Goal: Task Accomplishment & Management: Complete application form

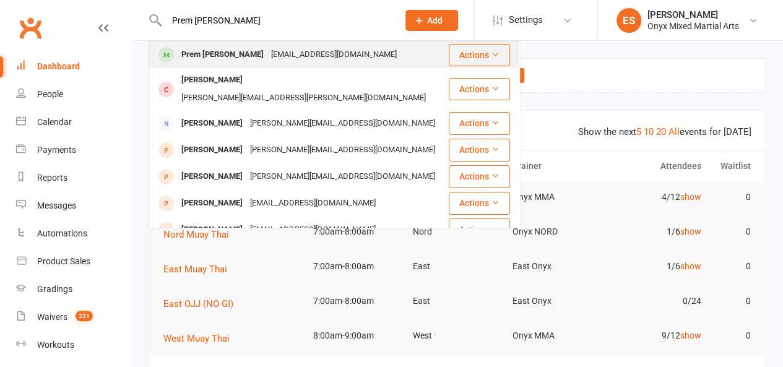
type input "Prem Desmond Gopinathan"
click at [267, 56] on div "Prem Desmond Gopinathan" at bounding box center [223, 55] width 90 height 18
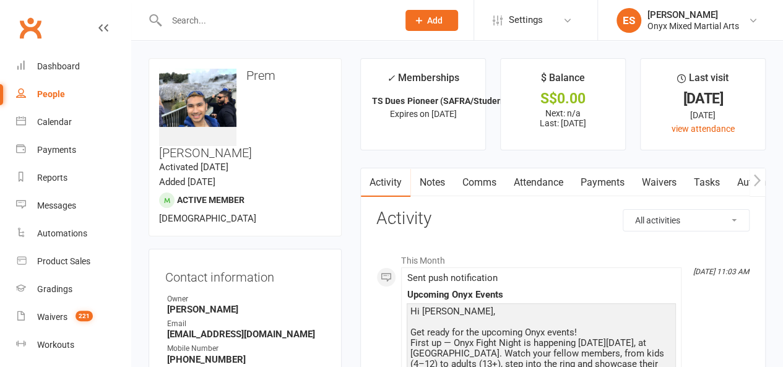
click at [596, 183] on link "Payments" at bounding box center [601, 182] width 61 height 28
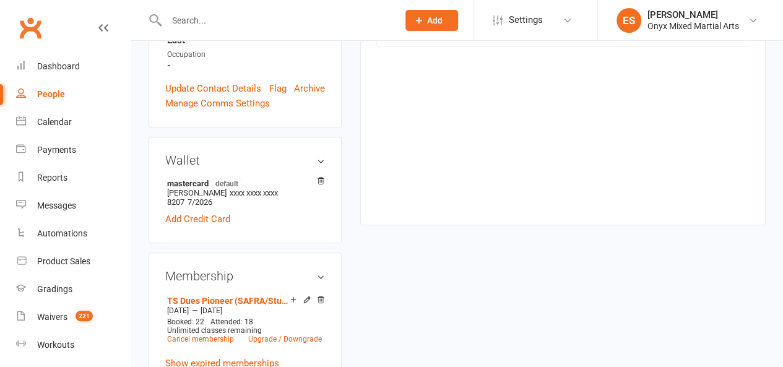
scroll to position [433, 0]
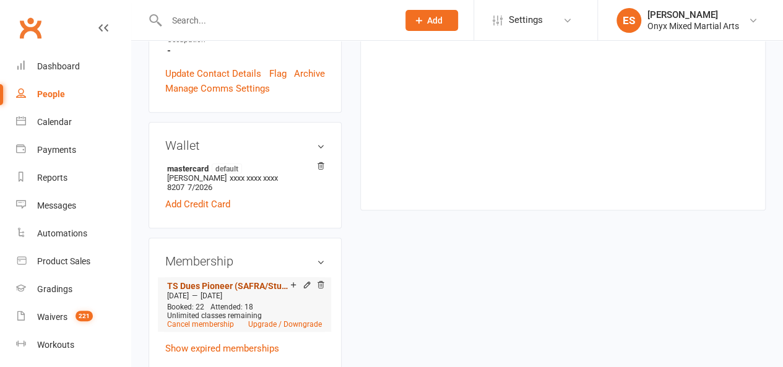
click at [277, 281] on link "TS Dues Pioneer (SAFRA/Student/NSF)" at bounding box center [228, 286] width 123 height 10
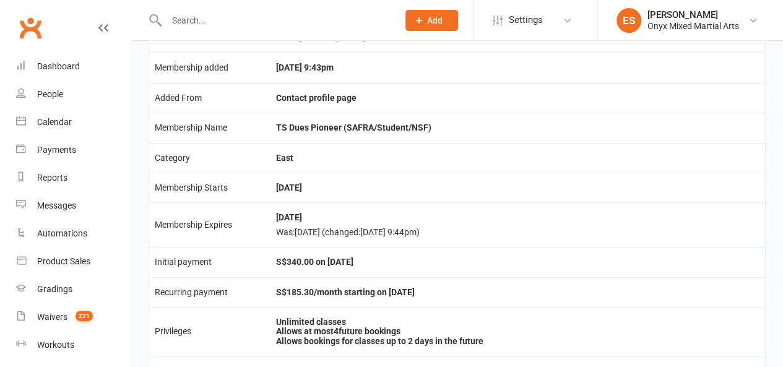
scroll to position [186, 0]
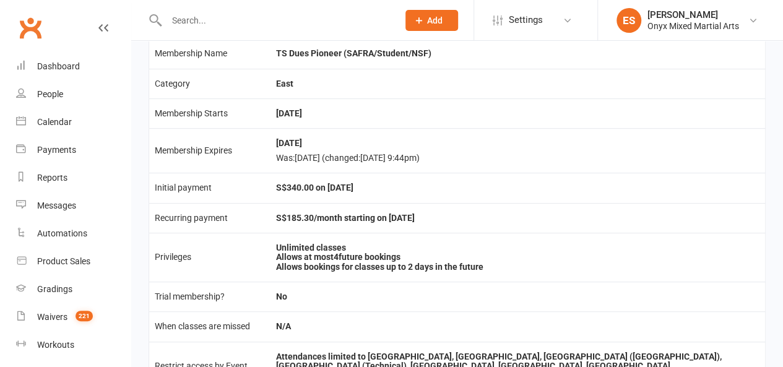
drag, startPoint x: 456, startPoint y: 206, endPoint x: 436, endPoint y: 216, distance: 22.7
click at [436, 216] on td "S$185.30/month starting on 1 Oct 2024" at bounding box center [517, 218] width 495 height 30
click at [493, 210] on td "S$185.30/month starting on 1 Oct 2024" at bounding box center [517, 218] width 495 height 30
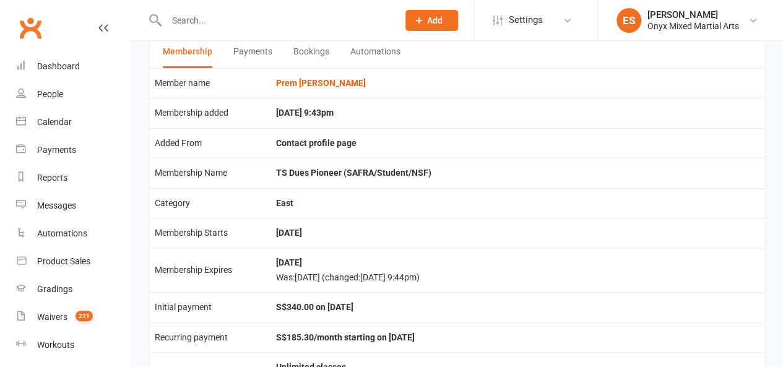
scroll to position [0, 0]
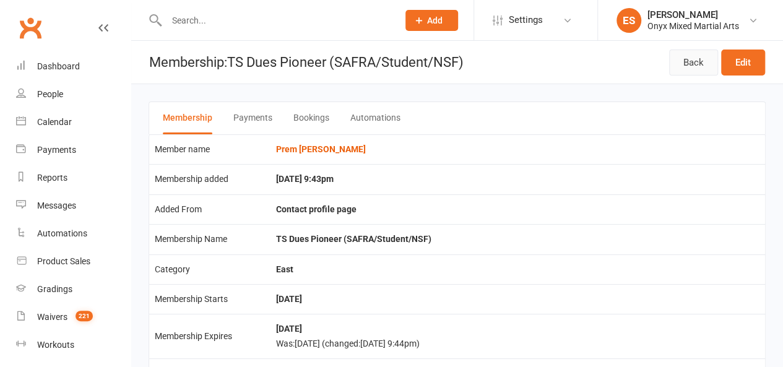
click at [688, 61] on link "Back" at bounding box center [693, 63] width 49 height 26
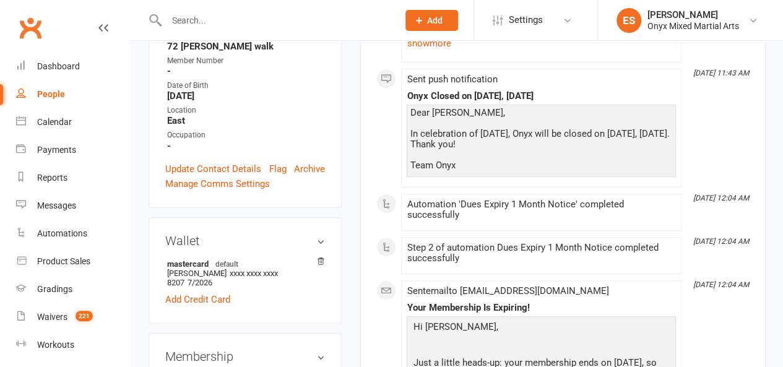
scroll to position [62, 0]
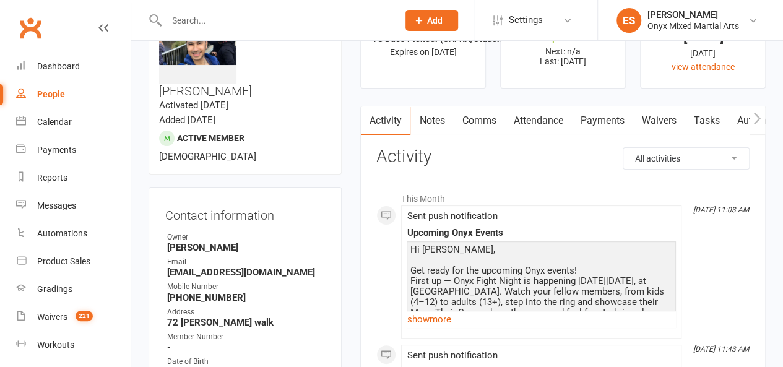
click at [594, 116] on link "Payments" at bounding box center [601, 120] width 61 height 28
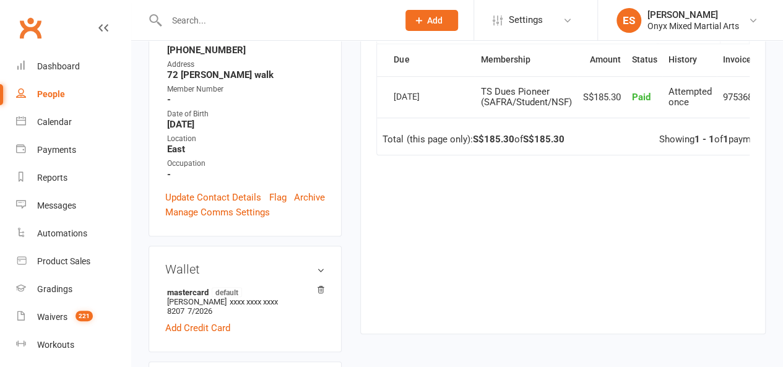
scroll to position [186, 0]
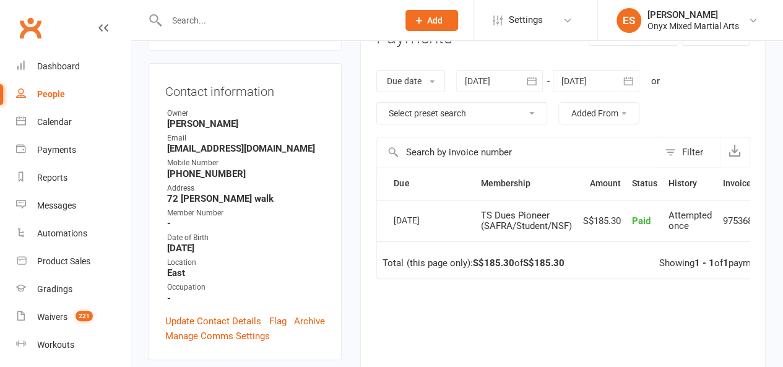
click at [528, 76] on icon "button" at bounding box center [531, 81] width 12 height 12
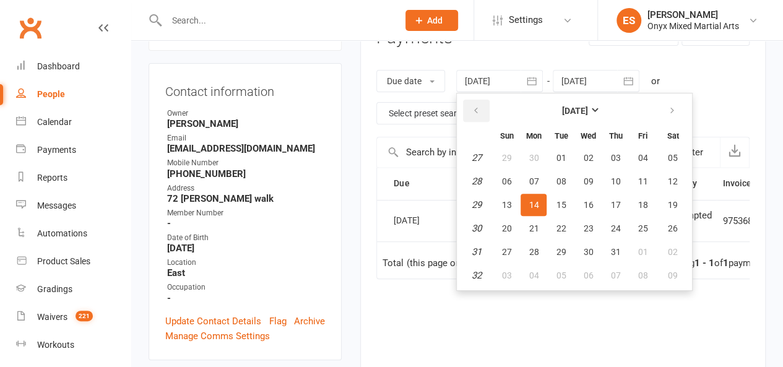
click at [473, 103] on button "button" at bounding box center [476, 111] width 27 height 22
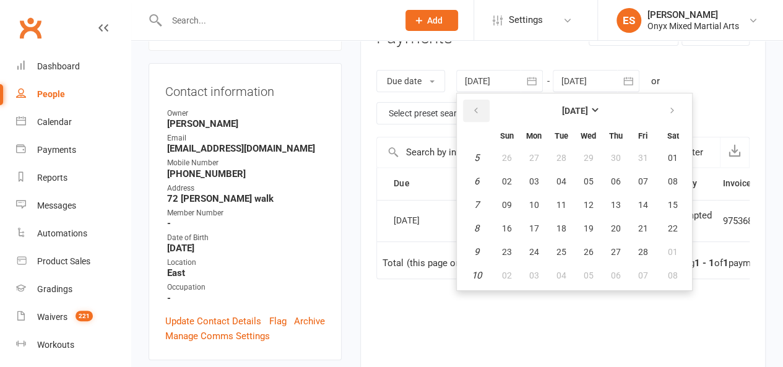
click at [473, 103] on button "button" at bounding box center [476, 111] width 27 height 22
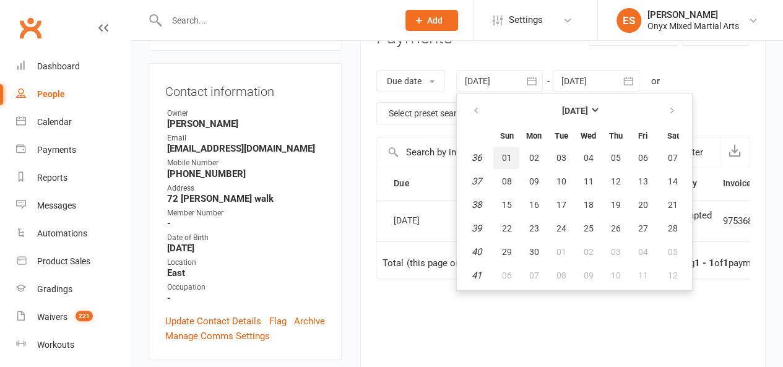
click at [511, 153] on span "01" at bounding box center [506, 158] width 10 height 10
type input "01 Sep 2024"
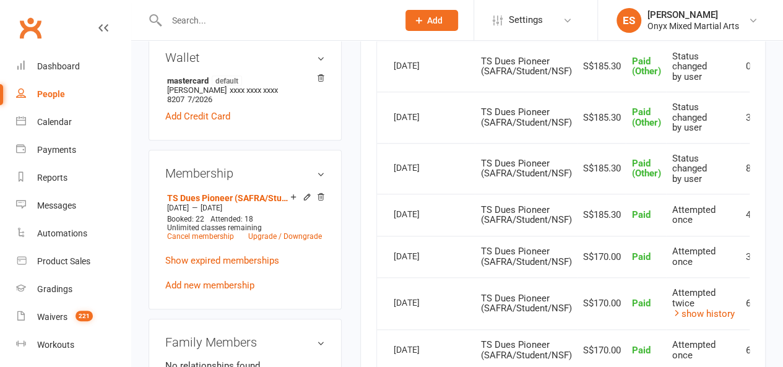
scroll to position [495, 0]
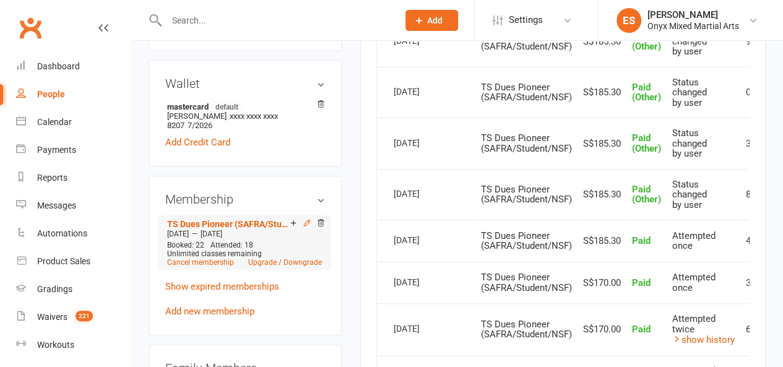
click at [306, 218] on icon at bounding box center [307, 222] width 9 height 9
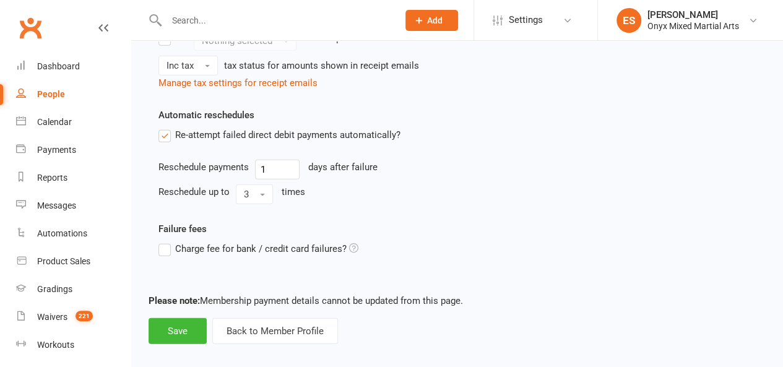
scroll to position [1558, 0]
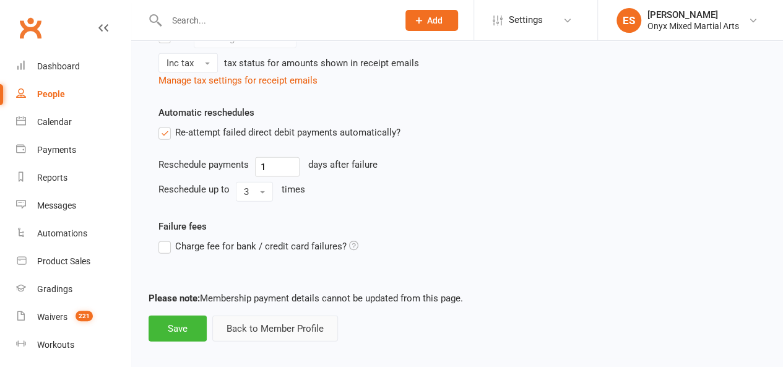
click at [241, 316] on button "Back to Member Profile" at bounding box center [275, 329] width 126 height 26
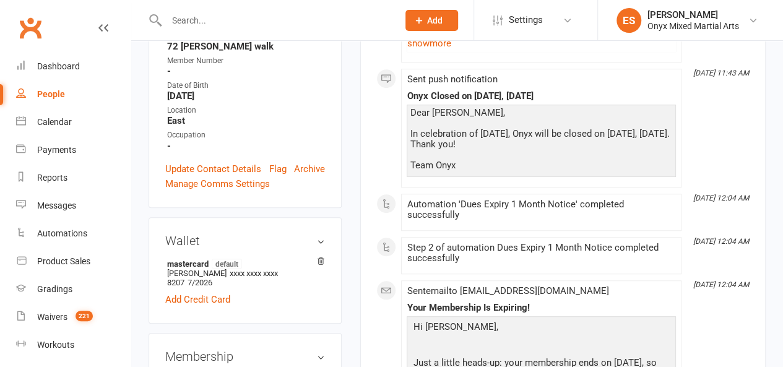
scroll to position [62, 0]
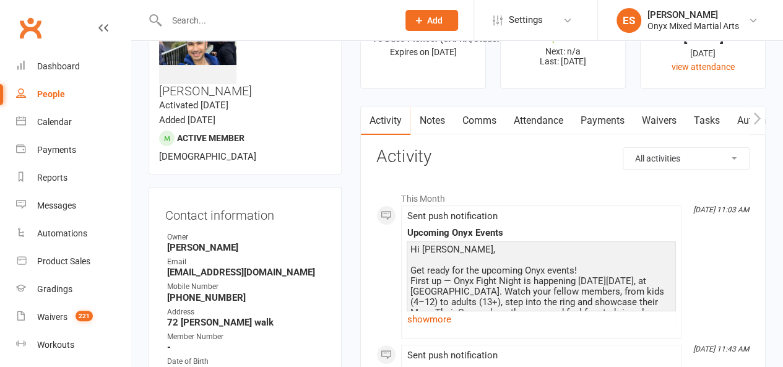
click at [602, 121] on link "Payments" at bounding box center [601, 120] width 61 height 28
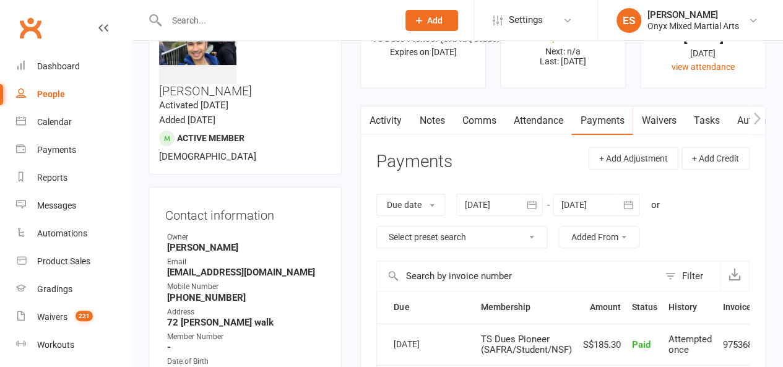
click at [536, 204] on icon "button" at bounding box center [531, 205] width 9 height 8
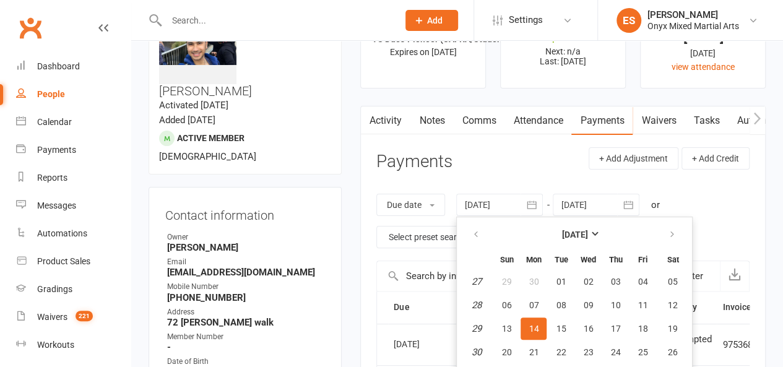
scroll to position [105, 0]
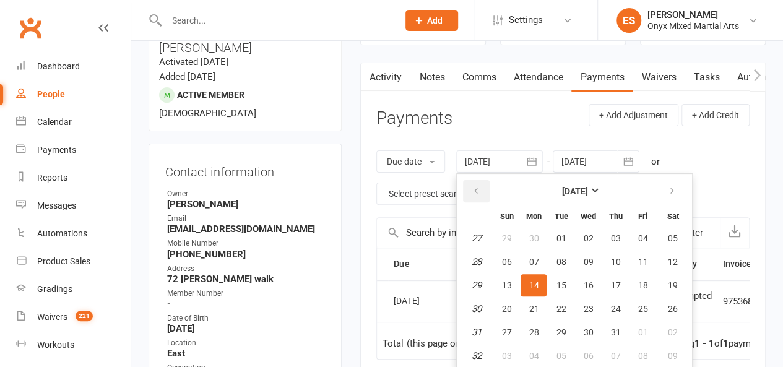
click at [479, 196] on button "button" at bounding box center [476, 191] width 27 height 22
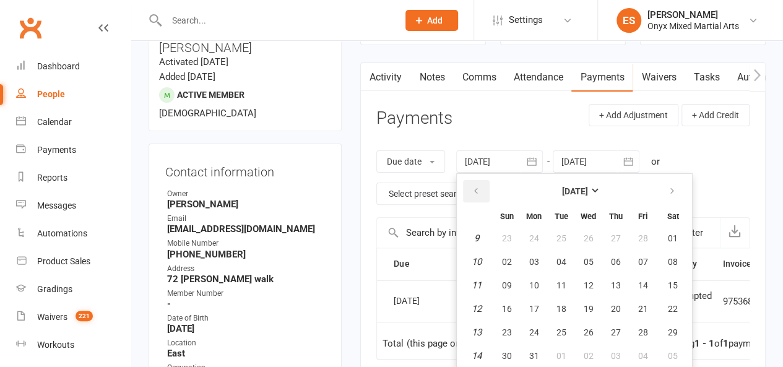
click at [479, 196] on button "button" at bounding box center [476, 191] width 27 height 22
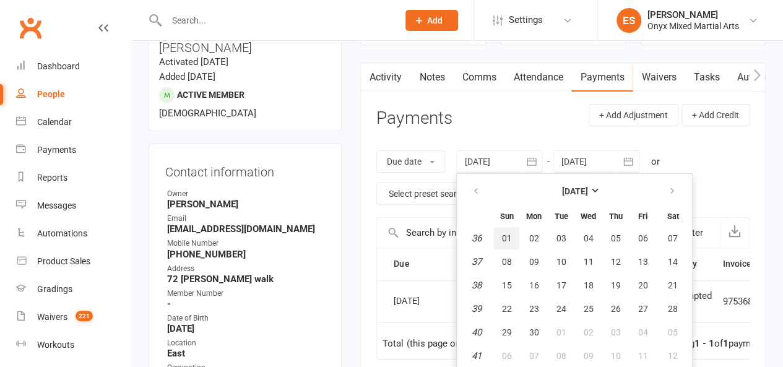
click at [507, 236] on span "01" at bounding box center [506, 238] width 10 height 10
type input "01 Sep 2024"
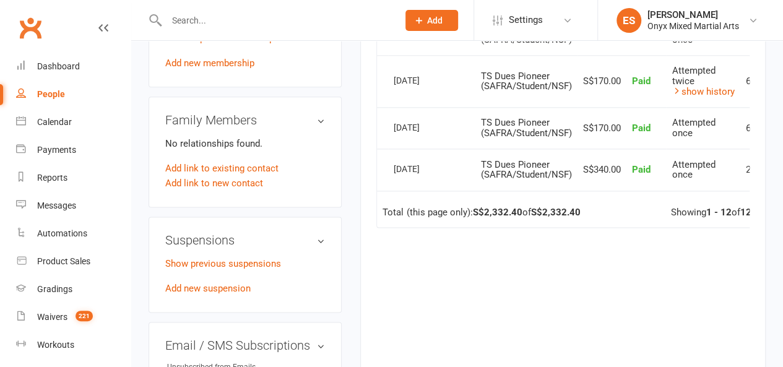
scroll to position [724, 0]
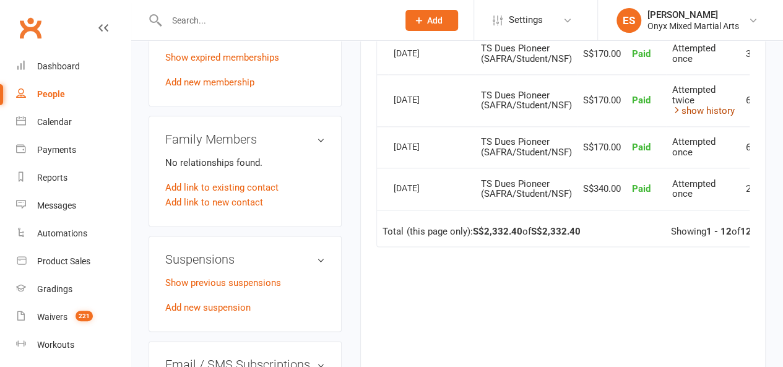
click at [702, 108] on link "show history" at bounding box center [703, 110] width 63 height 11
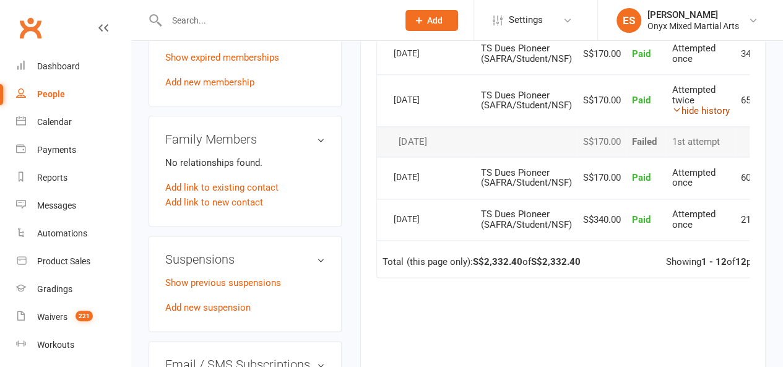
click at [702, 108] on link "hide history" at bounding box center [701, 110] width 58 height 11
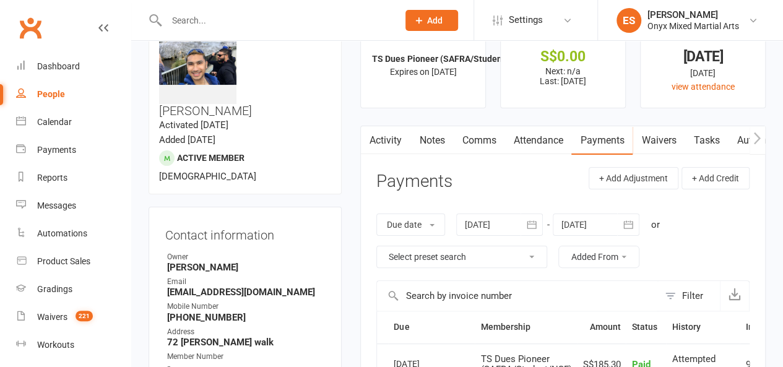
scroll to position [0, 0]
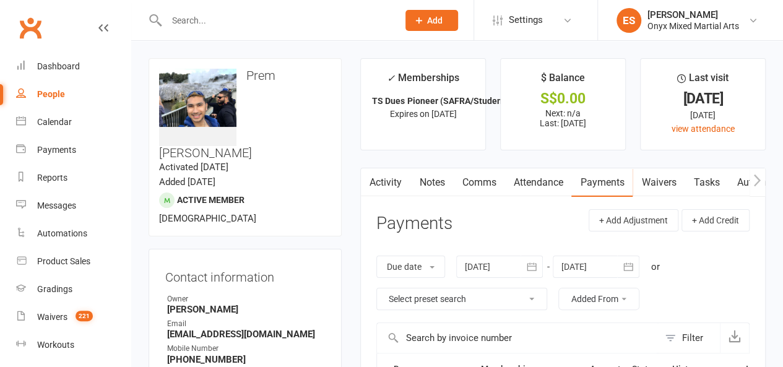
click at [385, 186] on link "Activity" at bounding box center [386, 182] width 50 height 28
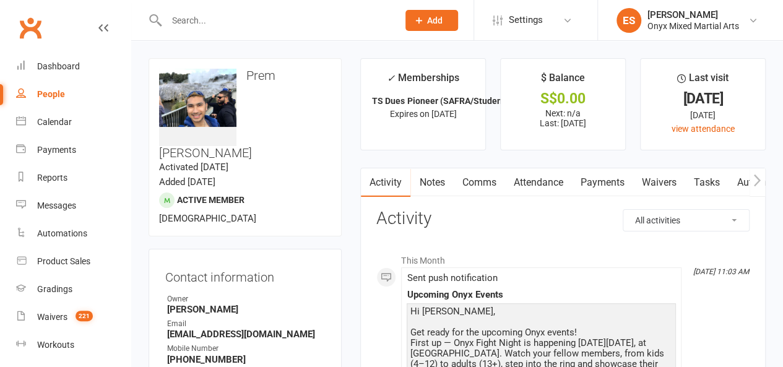
click at [663, 214] on select "All activities Bookings / Attendances Communications Notes Failed SMSes Grading…" at bounding box center [686, 220] width 126 height 21
select select "MembershipLogEntry"
click at [623, 210] on select "All activities Bookings / Attendances Communications Notes Failed SMSes Grading…" at bounding box center [686, 220] width 126 height 21
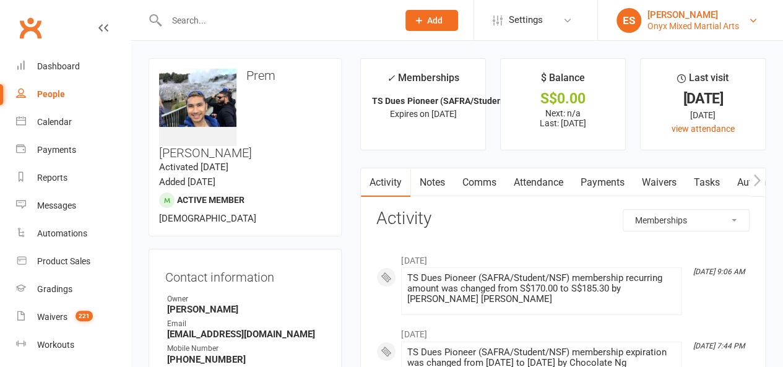
click at [675, 15] on div "Eunice Seoh" at bounding box center [693, 14] width 92 height 11
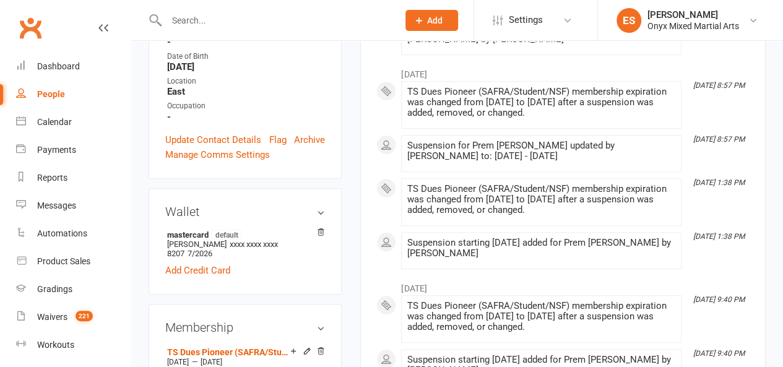
scroll to position [433, 0]
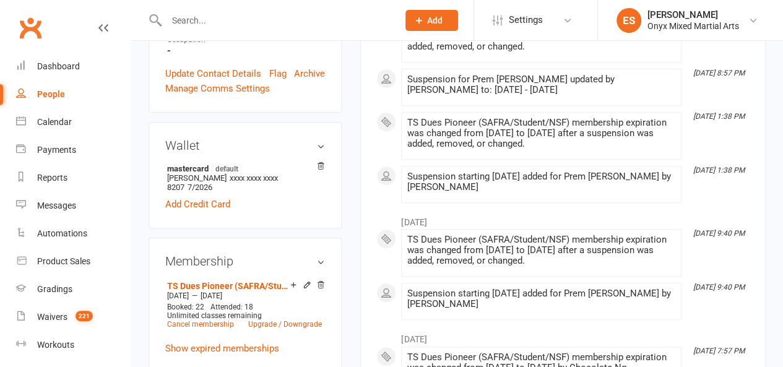
drag, startPoint x: 535, startPoint y: 221, endPoint x: 621, endPoint y: 244, distance: 89.0
click at [621, 244] on div "TS Dues Pioneer (SAFRA/Student/NSF) membership expiration was changed from 29 J…" at bounding box center [541, 251] width 269 height 32
click at [622, 247] on div "TS Dues Pioneer (SAFRA/Student/NSF) membership expiration was changed from 29 J…" at bounding box center [541, 251] width 269 height 32
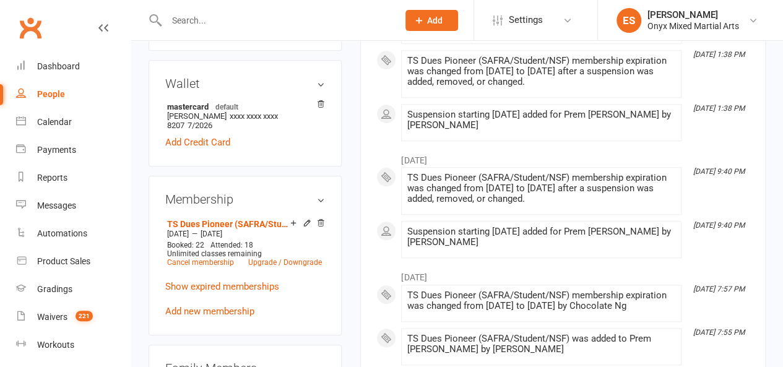
scroll to position [557, 0]
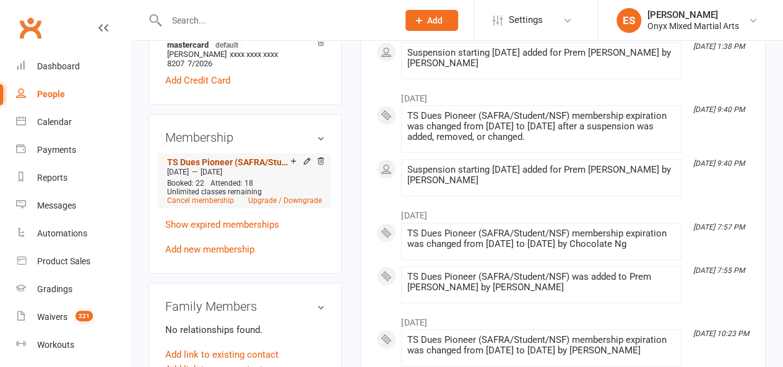
click at [274, 157] on link "TS Dues Pioneer (SAFRA/Student/NSF)" at bounding box center [228, 162] width 123 height 10
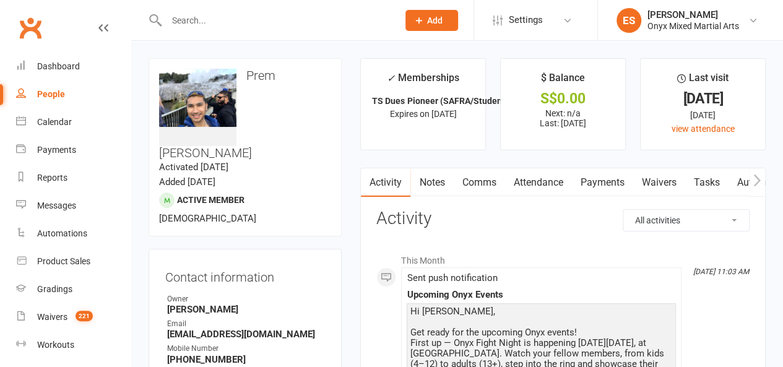
click at [672, 222] on select "All activities Bookings / Attendances Communications Notes Failed SMSes Grading…" at bounding box center [686, 220] width 126 height 21
select select "InvoiceLogEntry"
click at [623, 210] on select "All activities Bookings / Attendances Communications Notes Failed SMSes Grading…" at bounding box center [686, 220] width 126 height 21
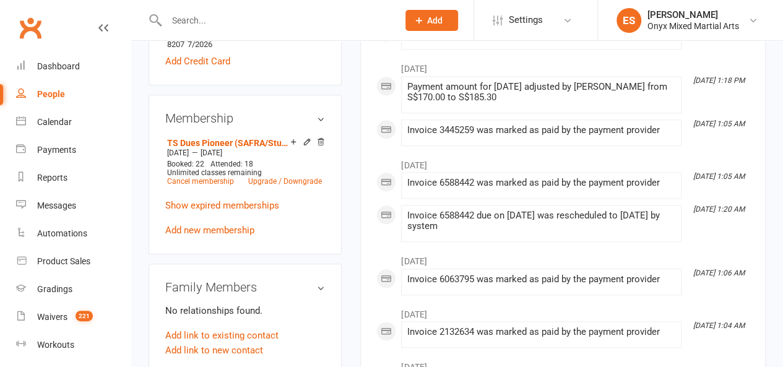
scroll to position [557, 0]
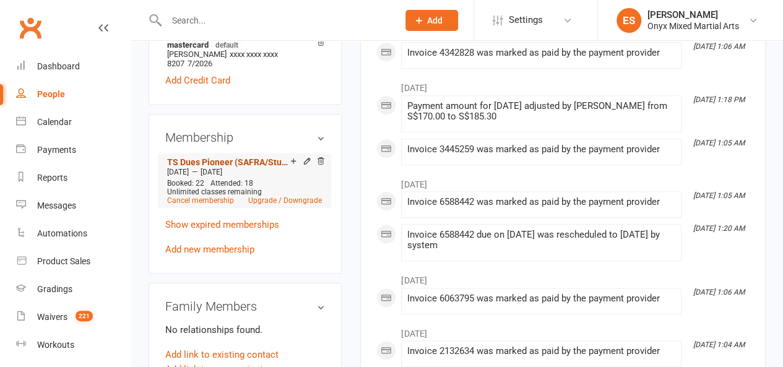
click at [253, 157] on link "TS Dues Pioneer (SAFRA/Student/NSF)" at bounding box center [228, 162] width 123 height 10
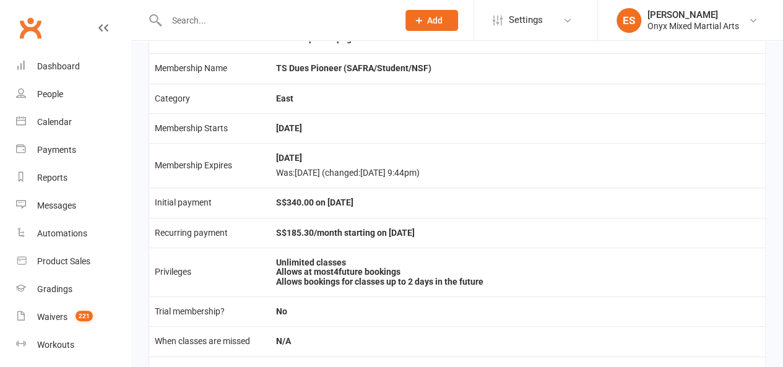
scroll to position [186, 0]
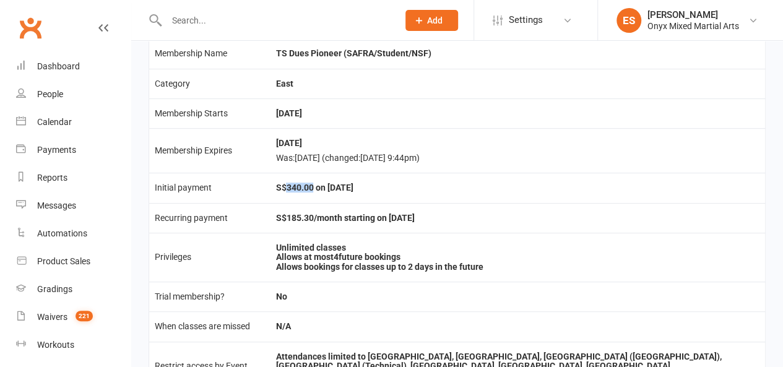
drag, startPoint x: 323, startPoint y: 188, endPoint x: 296, endPoint y: 188, distance: 27.2
click at [296, 188] on td "S$340.00 on 1 Sep 2024" at bounding box center [517, 188] width 495 height 30
click at [672, 23] on div "Onyx Mixed Martial Arts" at bounding box center [693, 25] width 92 height 11
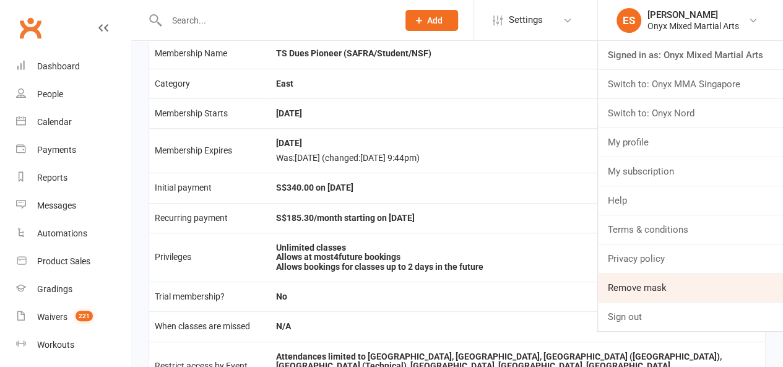
click at [650, 285] on link "Remove mask" at bounding box center [690, 288] width 185 height 28
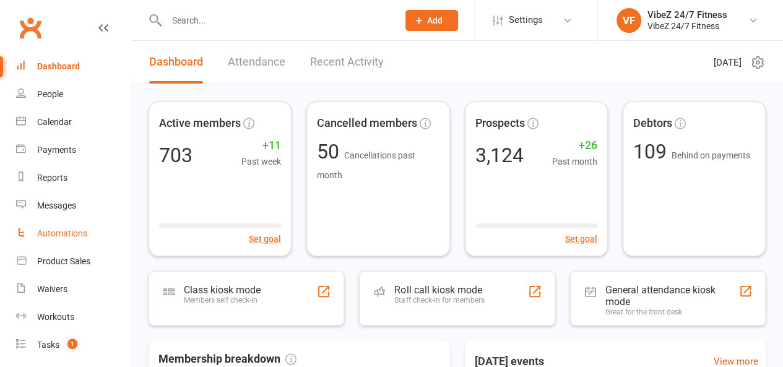
click at [69, 223] on link "Automations" at bounding box center [73, 234] width 115 height 28
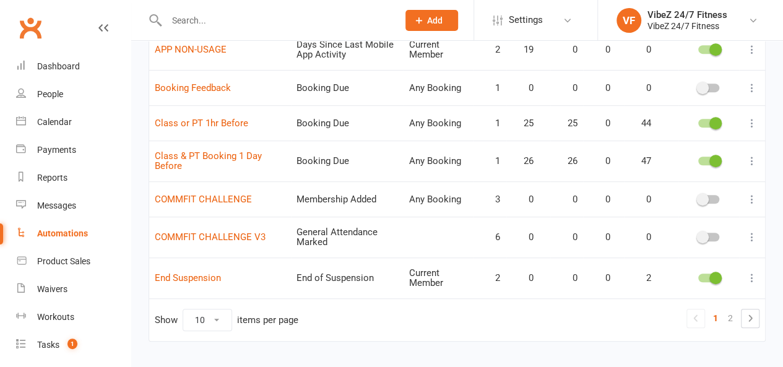
scroll to position [313, 0]
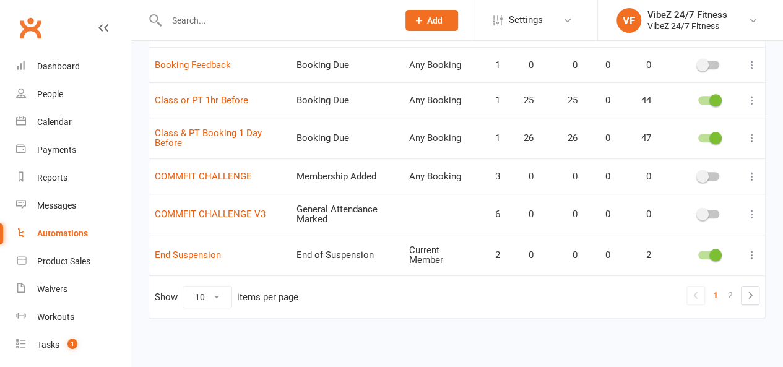
click at [216, 295] on select "10 25 50 100" at bounding box center [207, 297] width 48 height 21
select select "50"
click at [183, 287] on select "10 25 50 100" at bounding box center [207, 297] width 48 height 21
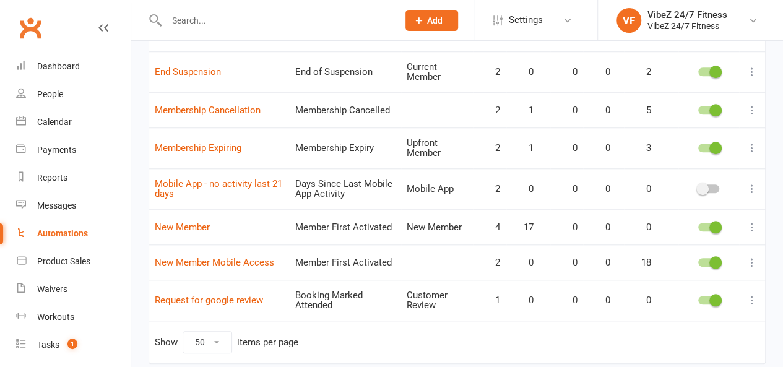
scroll to position [499, 0]
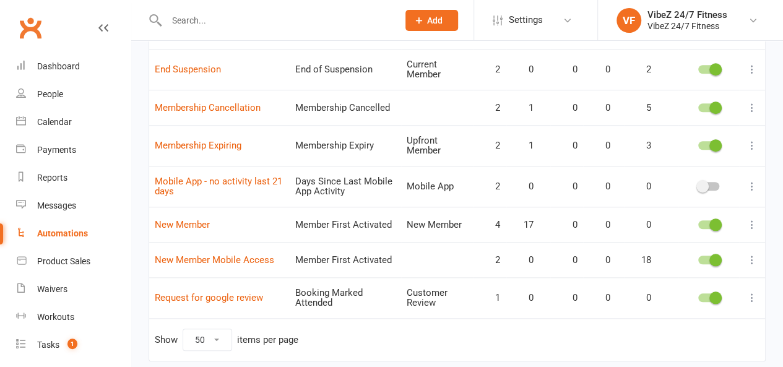
click at [749, 255] on icon at bounding box center [752, 260] width 12 height 12
click at [749, 270] on link "Edit" at bounding box center [688, 279] width 123 height 25
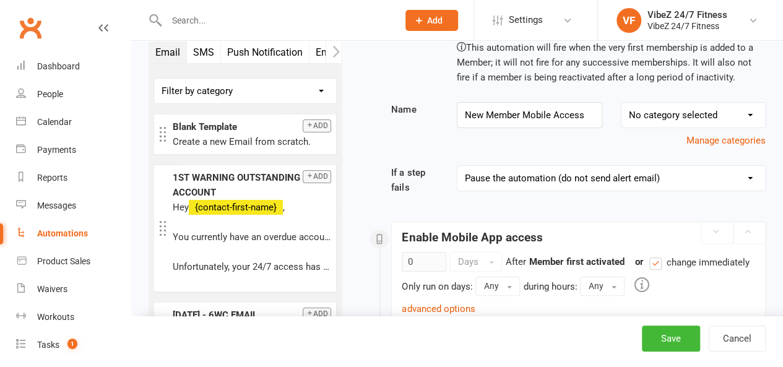
scroll to position [124, 0]
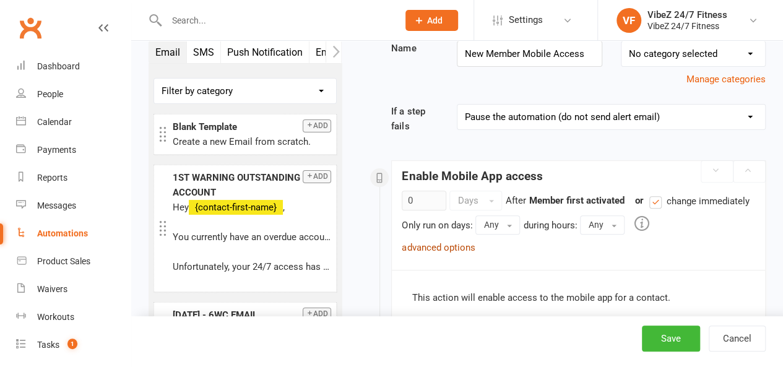
click at [412, 243] on link "advanced options" at bounding box center [438, 247] width 73 height 11
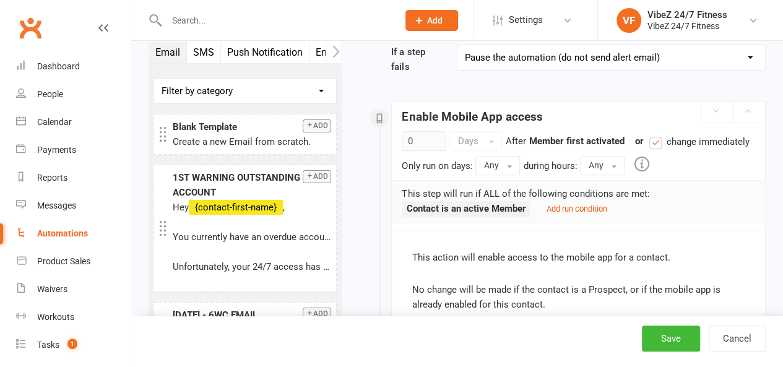
scroll to position [0, 0]
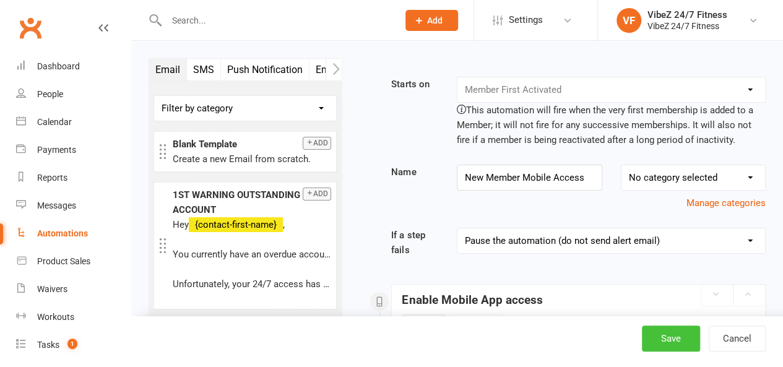
click at [684, 347] on button "Save" at bounding box center [671, 339] width 58 height 26
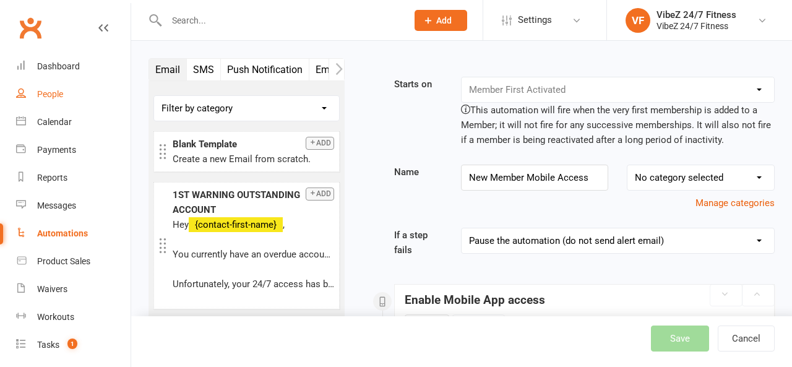
select select "50"
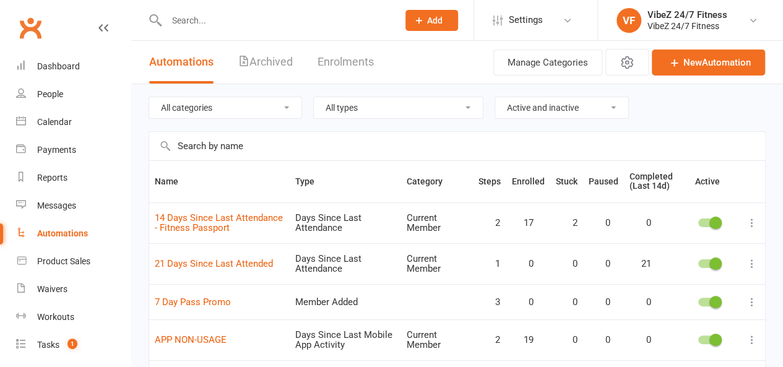
click at [422, 20] on icon at bounding box center [418, 20] width 11 height 11
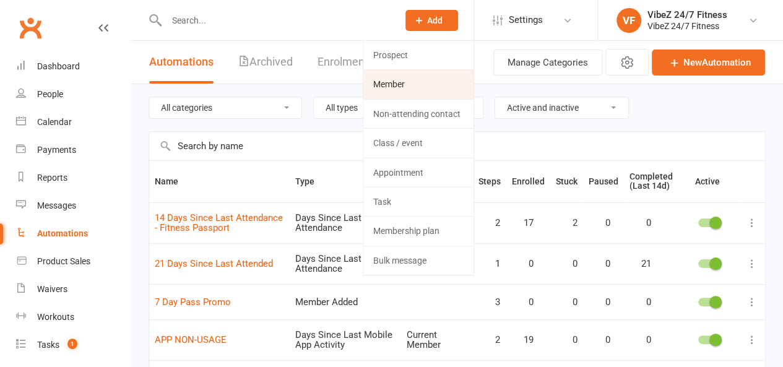
click at [407, 79] on link "Member" at bounding box center [418, 84] width 110 height 28
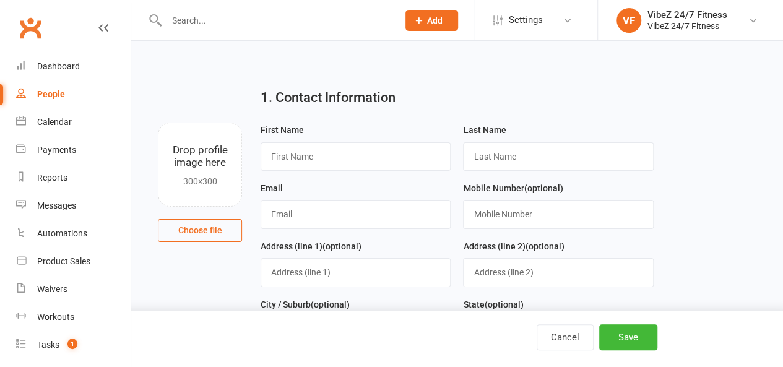
click at [323, 132] on div "First Name" at bounding box center [356, 147] width 190 height 48
click at [313, 163] on input "text" at bounding box center [356, 156] width 190 height 28
type input "Jess"
type input "CWX TEST"
click at [313, 214] on input "text" at bounding box center [356, 214] width 190 height 28
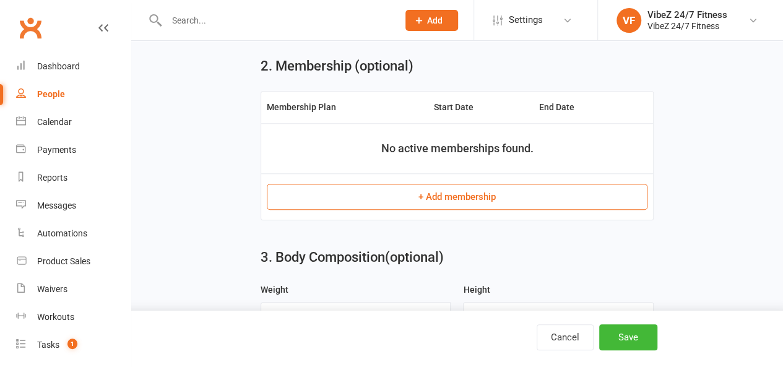
scroll to position [495, 0]
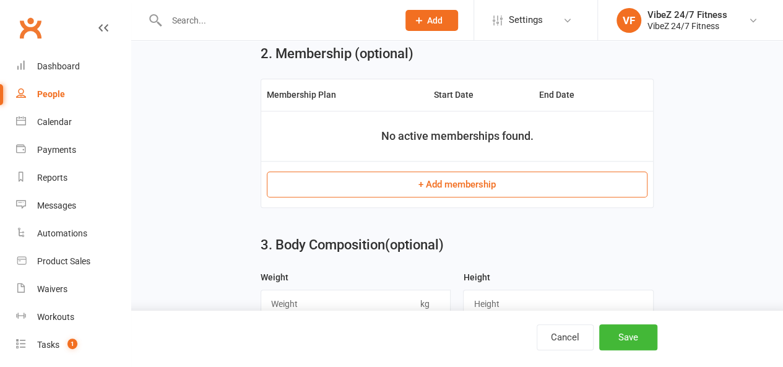
type input "jessica@clubworx.com"
click at [399, 177] on button "+ Add membership" at bounding box center [457, 184] width 381 height 26
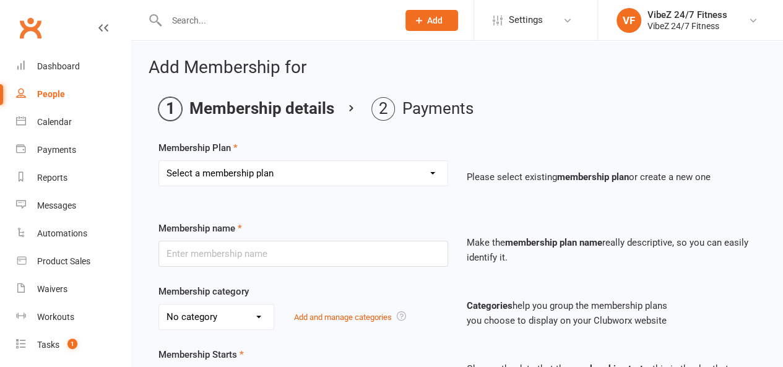
click at [227, 165] on select "Select a membership plan Create new Membership Plan Complimentary 12 Month Memb…" at bounding box center [303, 173] width 288 height 25
select select "6"
click at [159, 161] on select "Select a membership plan Create new Membership Plan Complimentary 12 Month Memb…" at bounding box center [303, 173] width 288 height 25
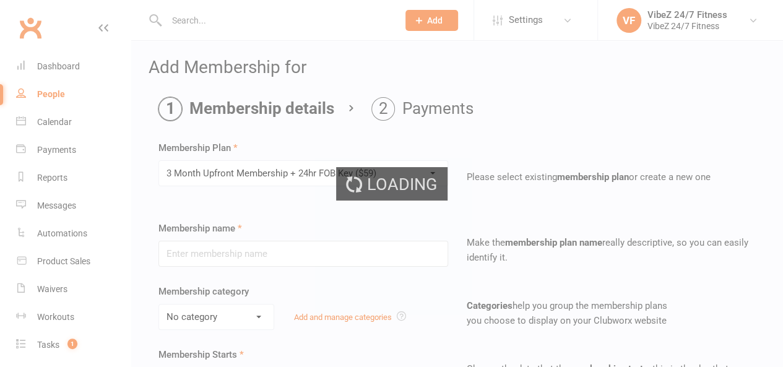
type input "3 Month Upfront Membership + 24hr FOB Key ($59)"
select select "2"
type input "3"
select select "2"
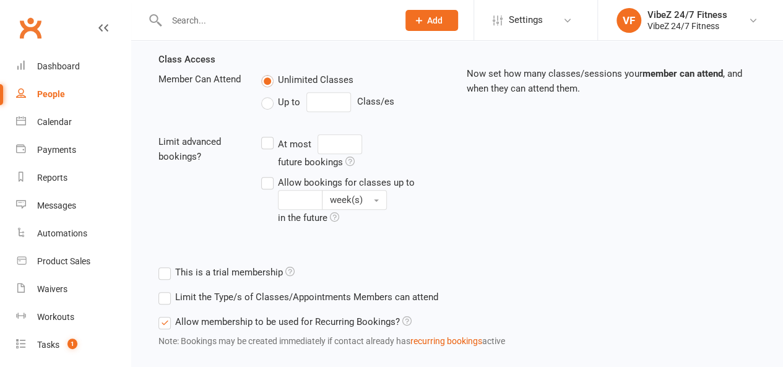
scroll to position [495, 0]
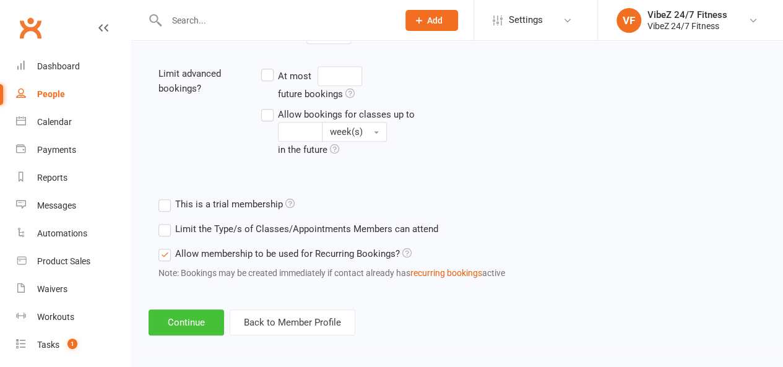
click at [212, 315] on button "Continue" at bounding box center [187, 322] width 76 height 26
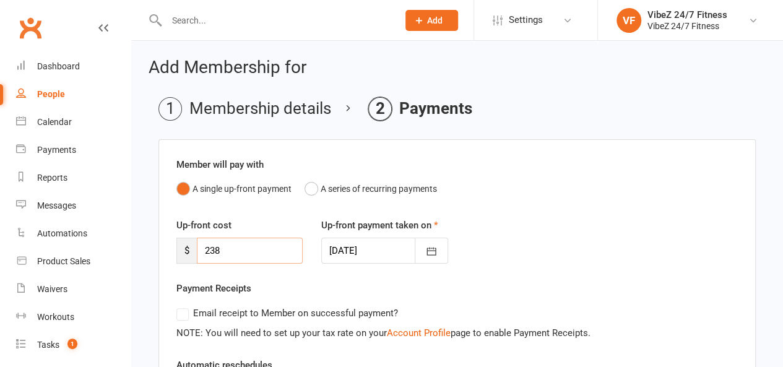
drag, startPoint x: 241, startPoint y: 256, endPoint x: 176, endPoint y: 248, distance: 66.0
click at [176, 248] on div "Up-front cost $ 238" at bounding box center [239, 241] width 145 height 46
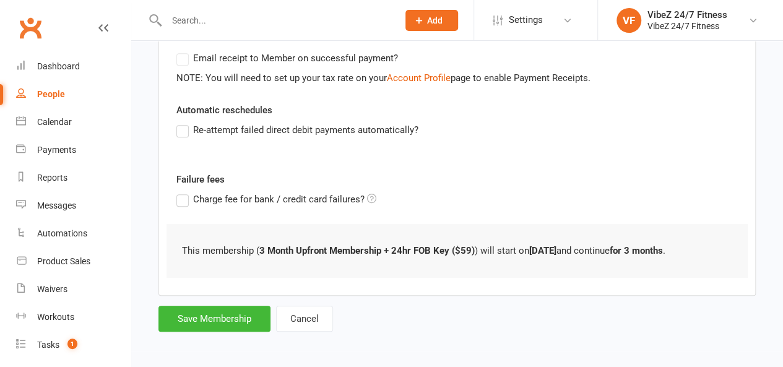
scroll to position [256, 0]
type input "0"
click at [234, 310] on button "Save Membership" at bounding box center [214, 318] width 112 height 26
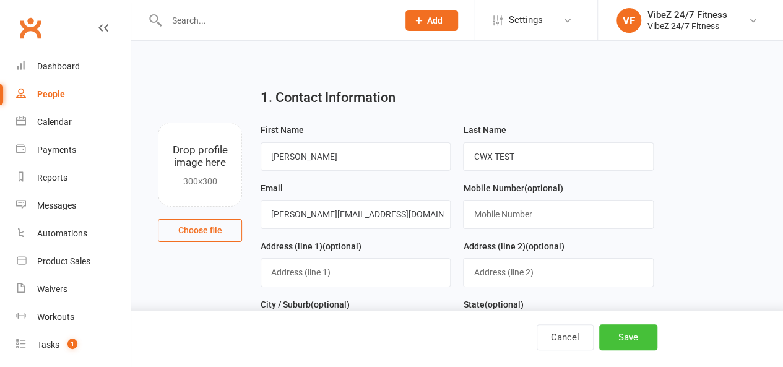
click at [629, 332] on button "Save" at bounding box center [628, 337] width 58 height 26
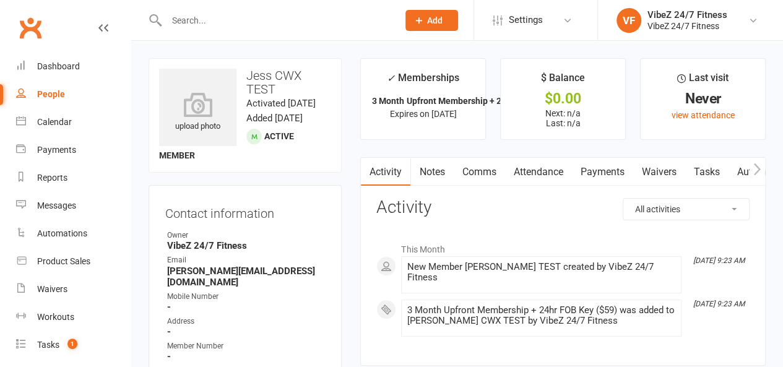
click at [759, 168] on icon "button" at bounding box center [757, 169] width 7 height 12
click at [756, 170] on icon "button" at bounding box center [756, 169] width 7 height 13
click at [617, 171] on link "Mobile App" at bounding box center [615, 172] width 67 height 28
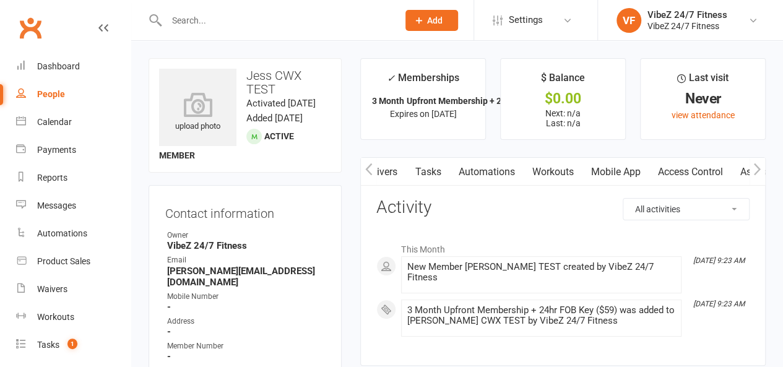
scroll to position [0, 278]
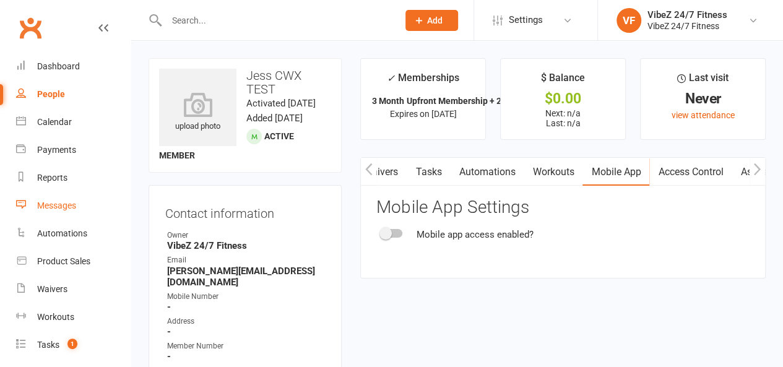
click at [74, 217] on link "Messages" at bounding box center [73, 206] width 115 height 28
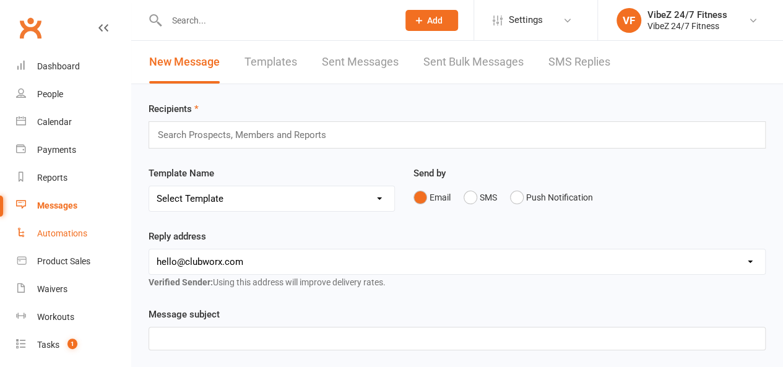
click at [51, 230] on div "Automations" at bounding box center [62, 233] width 50 height 10
select select "50"
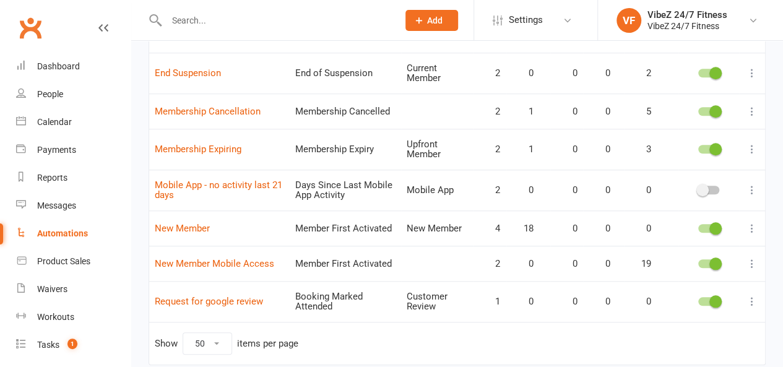
scroll to position [540, 0]
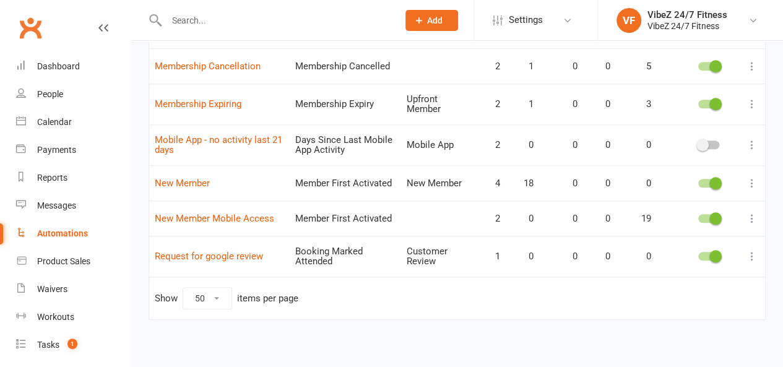
click at [754, 212] on icon at bounding box center [752, 218] width 12 height 12
click at [744, 229] on link "Edit" at bounding box center [688, 238] width 123 height 25
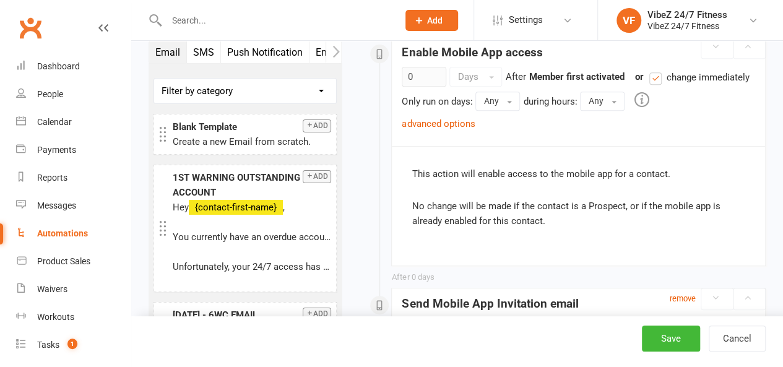
scroll to position [433, 0]
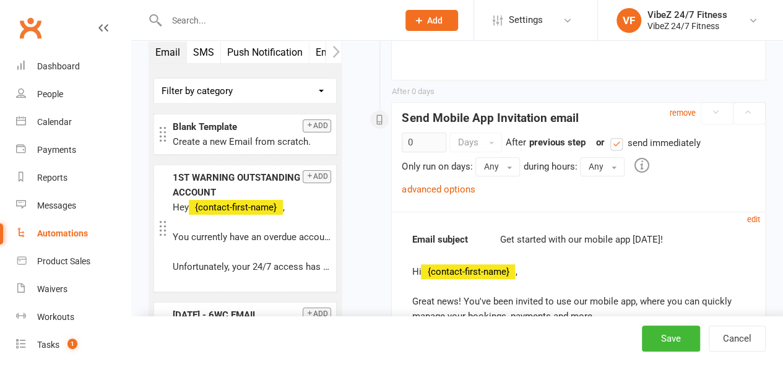
click at [190, 17] on input "text" at bounding box center [276, 20] width 227 height 17
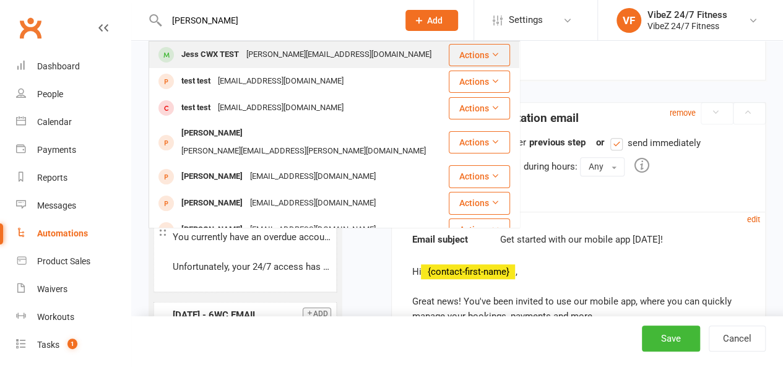
type input "Jess Test"
click at [207, 45] on div "Jess CWX TEST jessica@clubworx.com" at bounding box center [299, 54] width 298 height 25
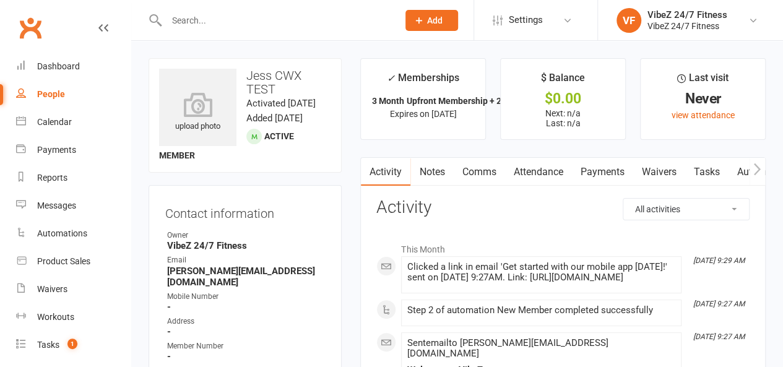
click at [760, 170] on icon "button" at bounding box center [756, 169] width 7 height 13
click at [725, 171] on link "Mobile App" at bounding box center [708, 172] width 67 height 28
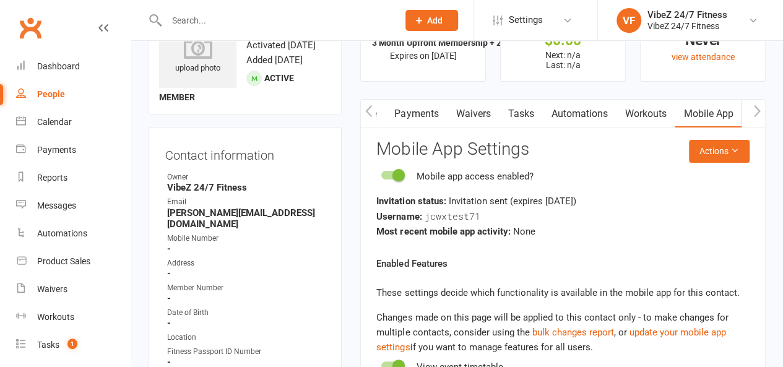
scroll to position [124, 0]
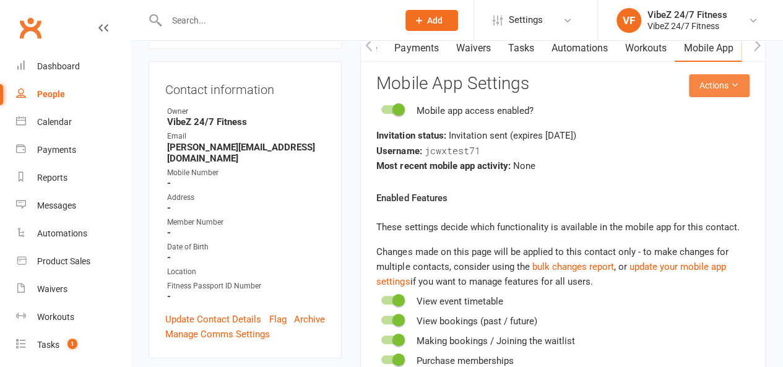
click at [707, 86] on button "Actions" at bounding box center [719, 85] width 61 height 22
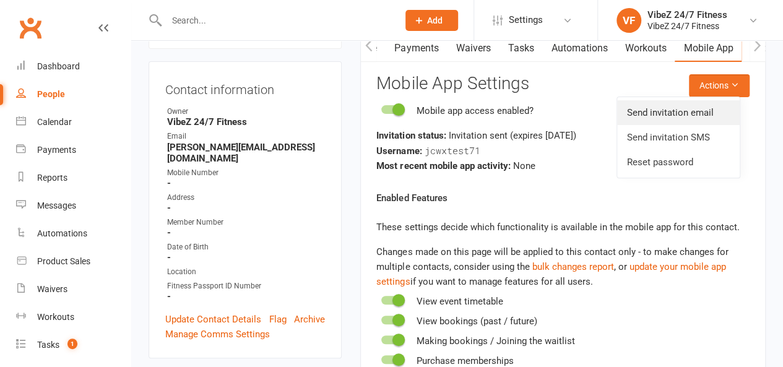
click at [685, 117] on link "Send invitation email" at bounding box center [678, 112] width 123 height 25
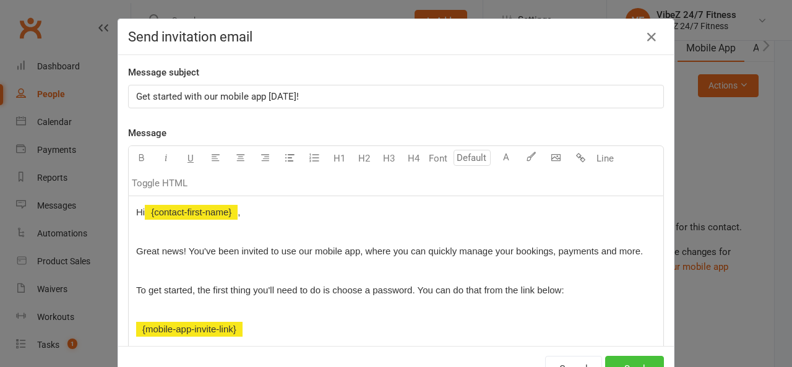
click at [616, 359] on button "Send" at bounding box center [634, 369] width 59 height 26
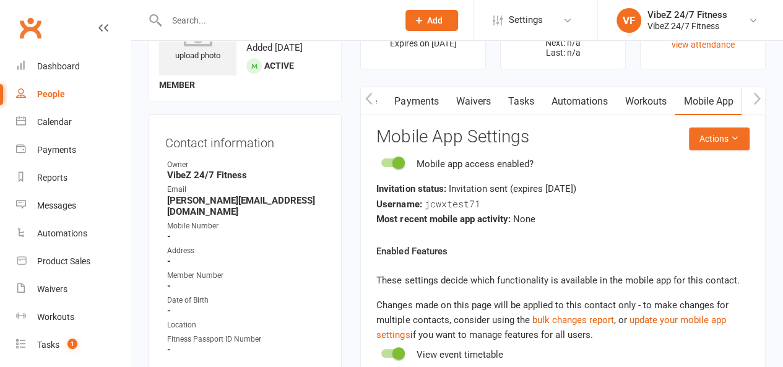
scroll to position [0, 0]
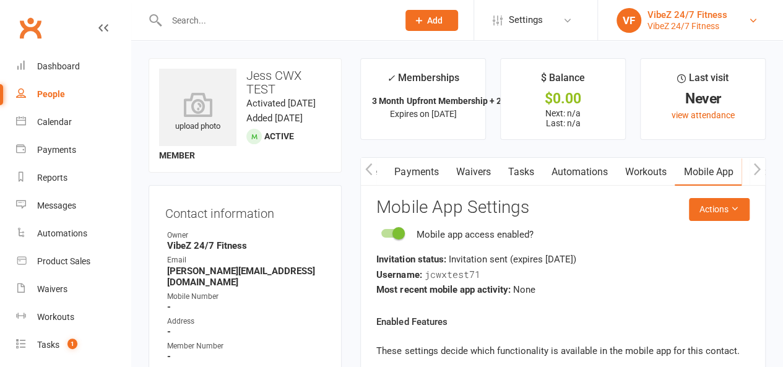
click at [654, 8] on link "VF VibeZ 24/7 Fitness VibeZ 24/7 Fitness" at bounding box center [690, 20] width 148 height 25
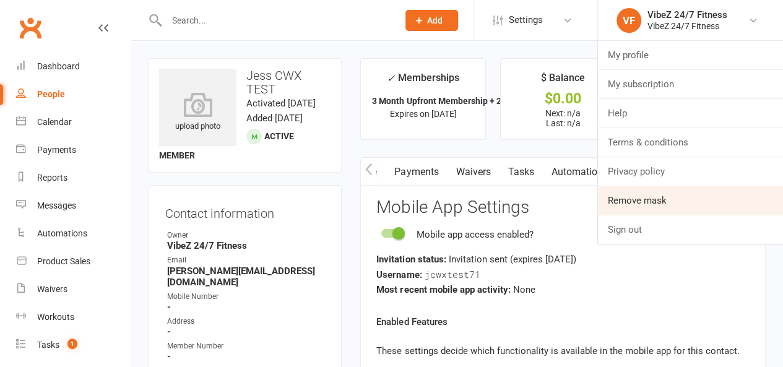
click at [656, 200] on link "Remove mask" at bounding box center [690, 200] width 185 height 28
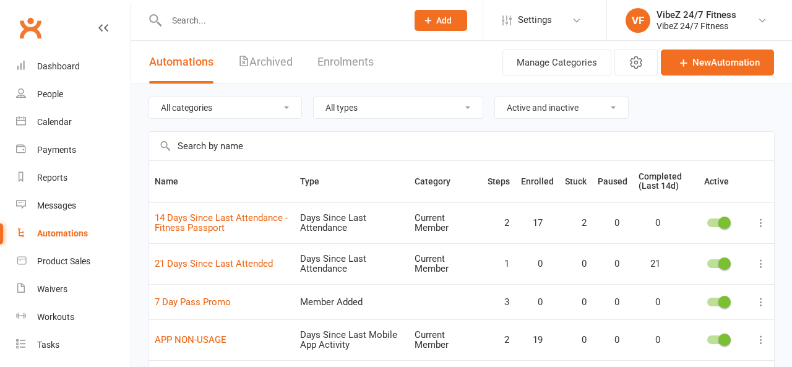
select select "50"
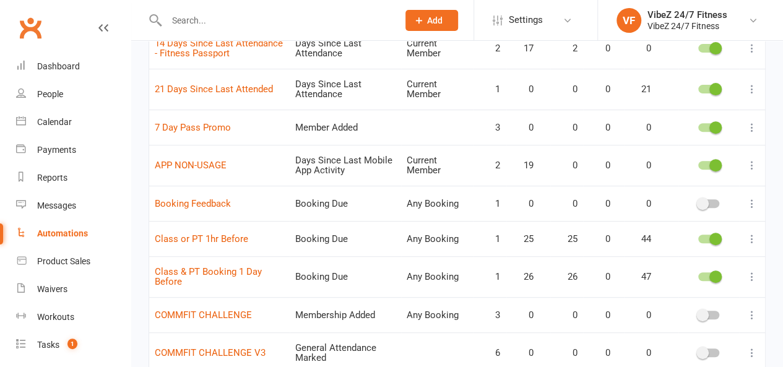
scroll to position [495, 0]
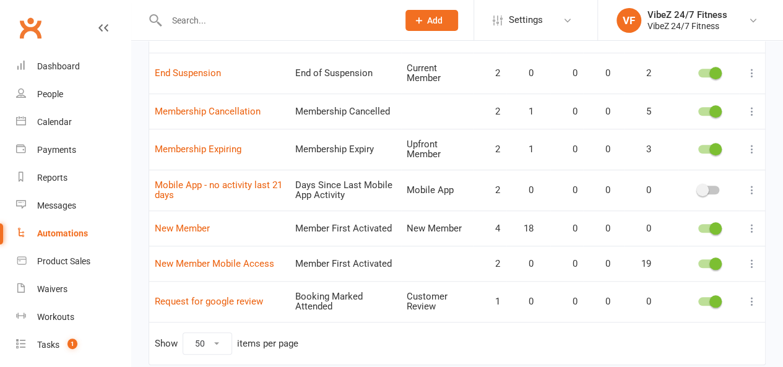
click at [754, 262] on icon at bounding box center [752, 263] width 12 height 12
click at [748, 277] on link "Edit" at bounding box center [688, 283] width 123 height 25
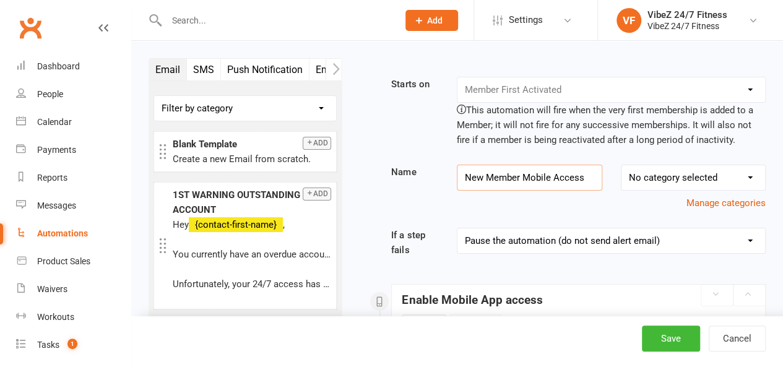
drag, startPoint x: 582, startPoint y: 176, endPoint x: 335, endPoint y: 157, distance: 247.1
click at [722, 332] on button "Cancel" at bounding box center [737, 339] width 57 height 26
select select "50"
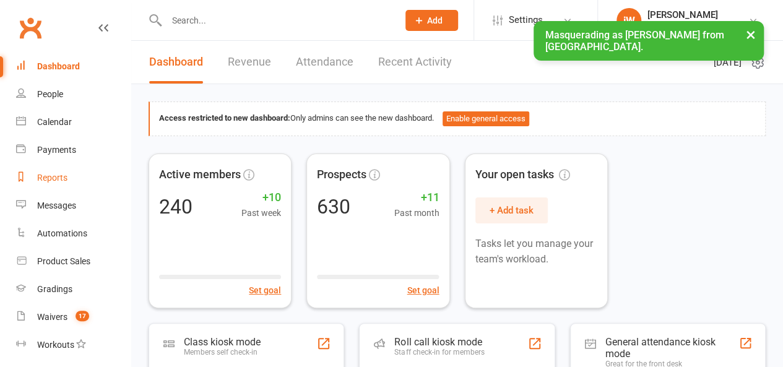
click at [51, 178] on div "Reports" at bounding box center [52, 178] width 30 height 10
